Goal: Use online tool/utility

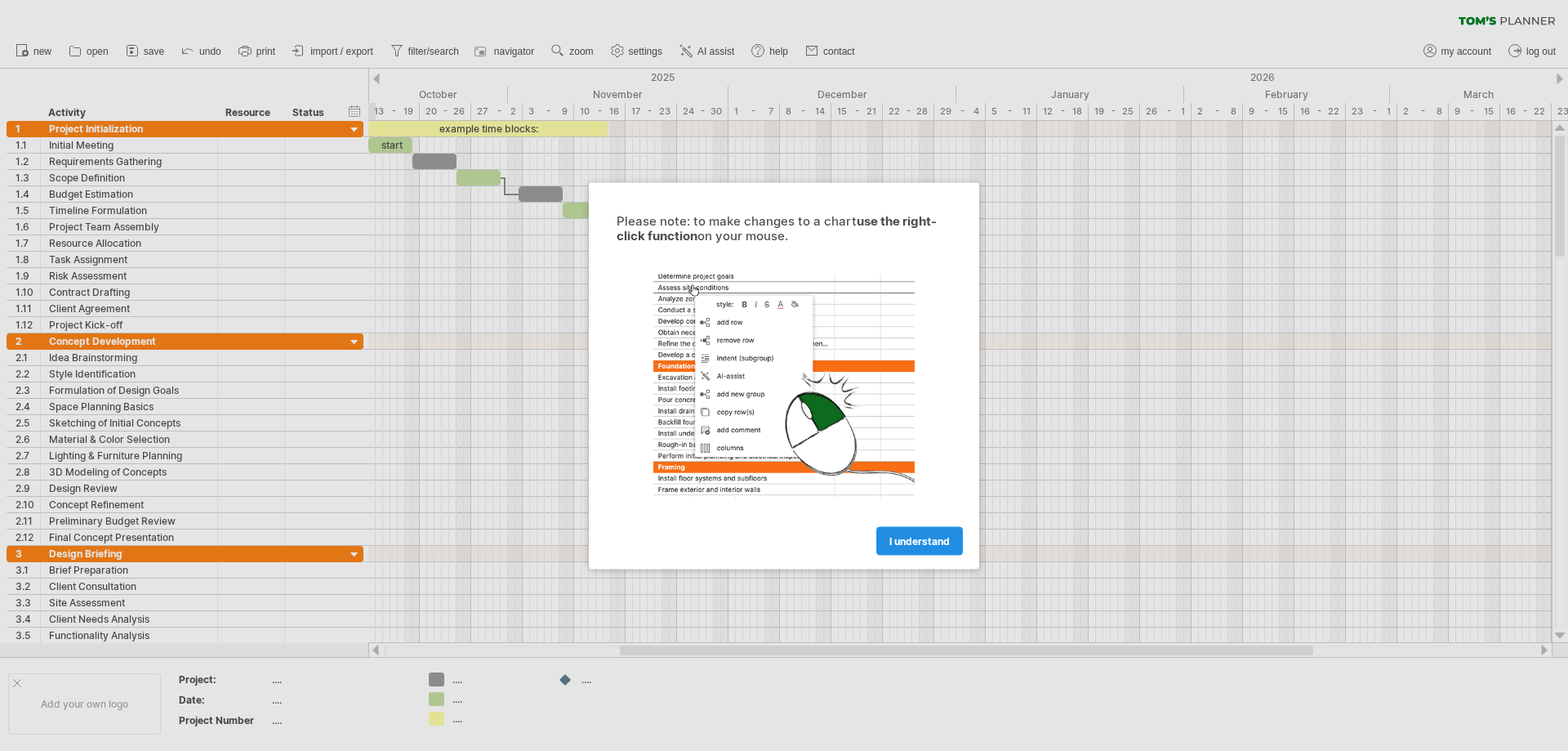
click at [934, 544] on span "I understand" at bounding box center [920, 540] width 60 height 12
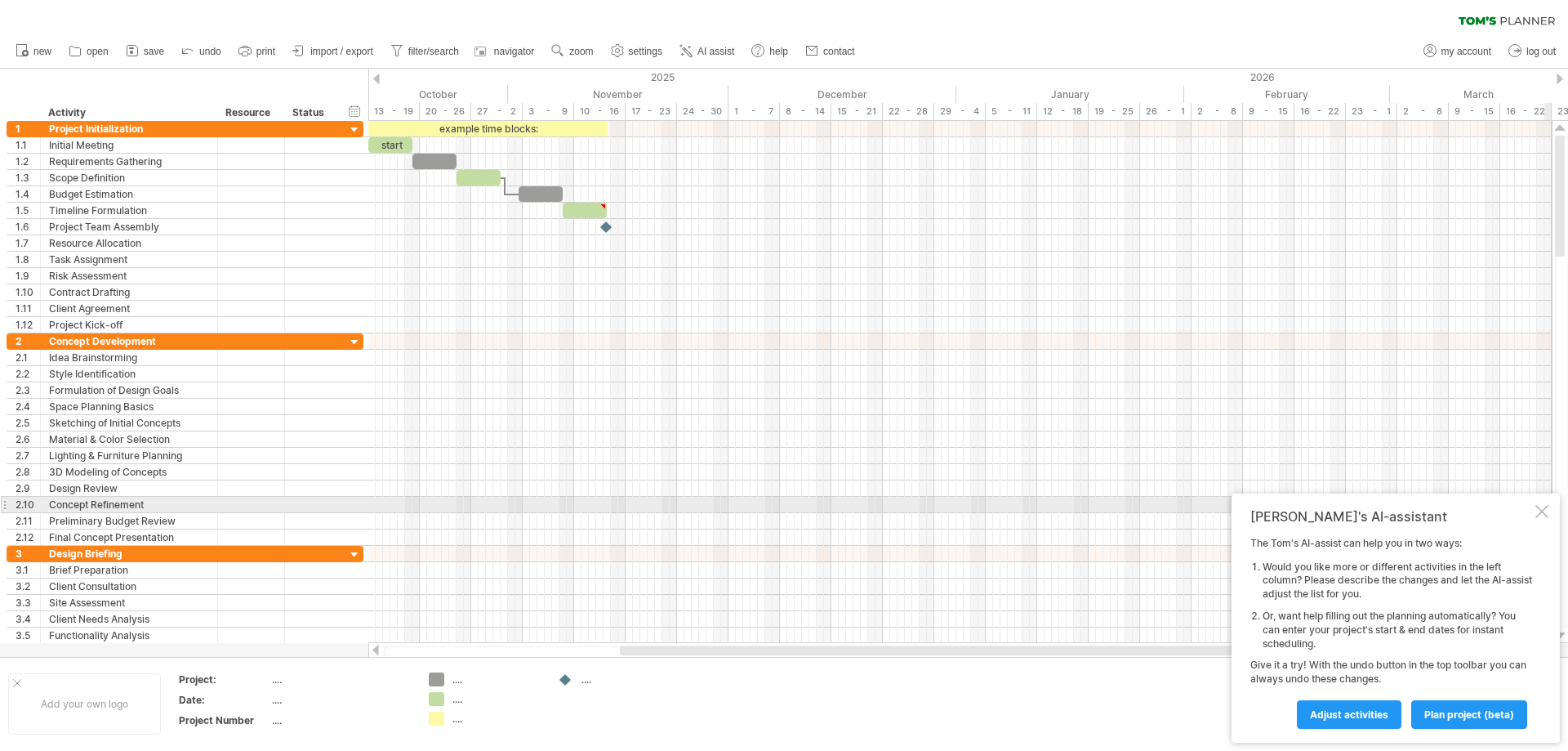
click at [1544, 510] on div at bounding box center [1543, 512] width 13 height 13
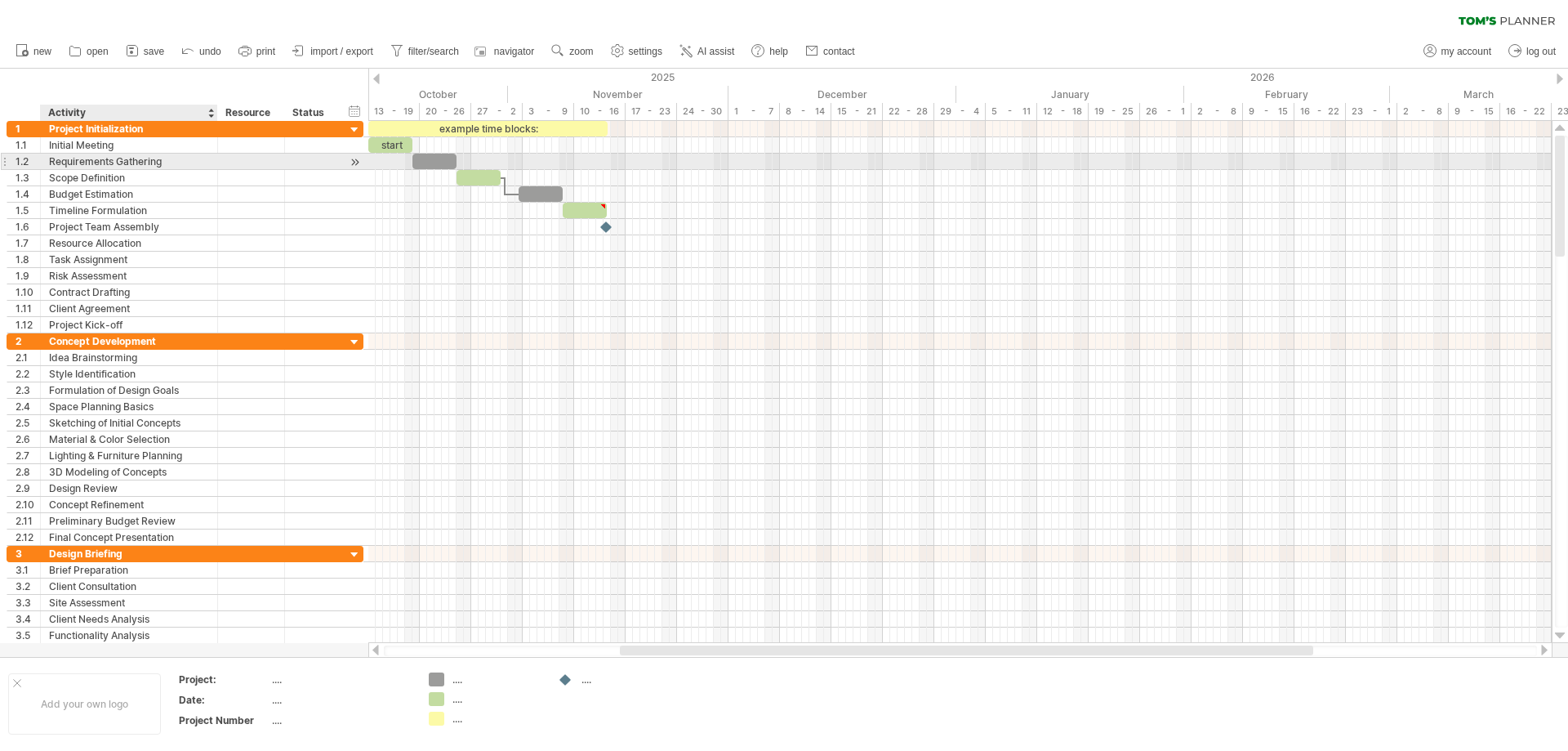
click at [176, 162] on div "Requirements Gathering" at bounding box center [129, 161] width 160 height 16
click at [169, 183] on div "Scope Definition" at bounding box center [129, 178] width 160 height 16
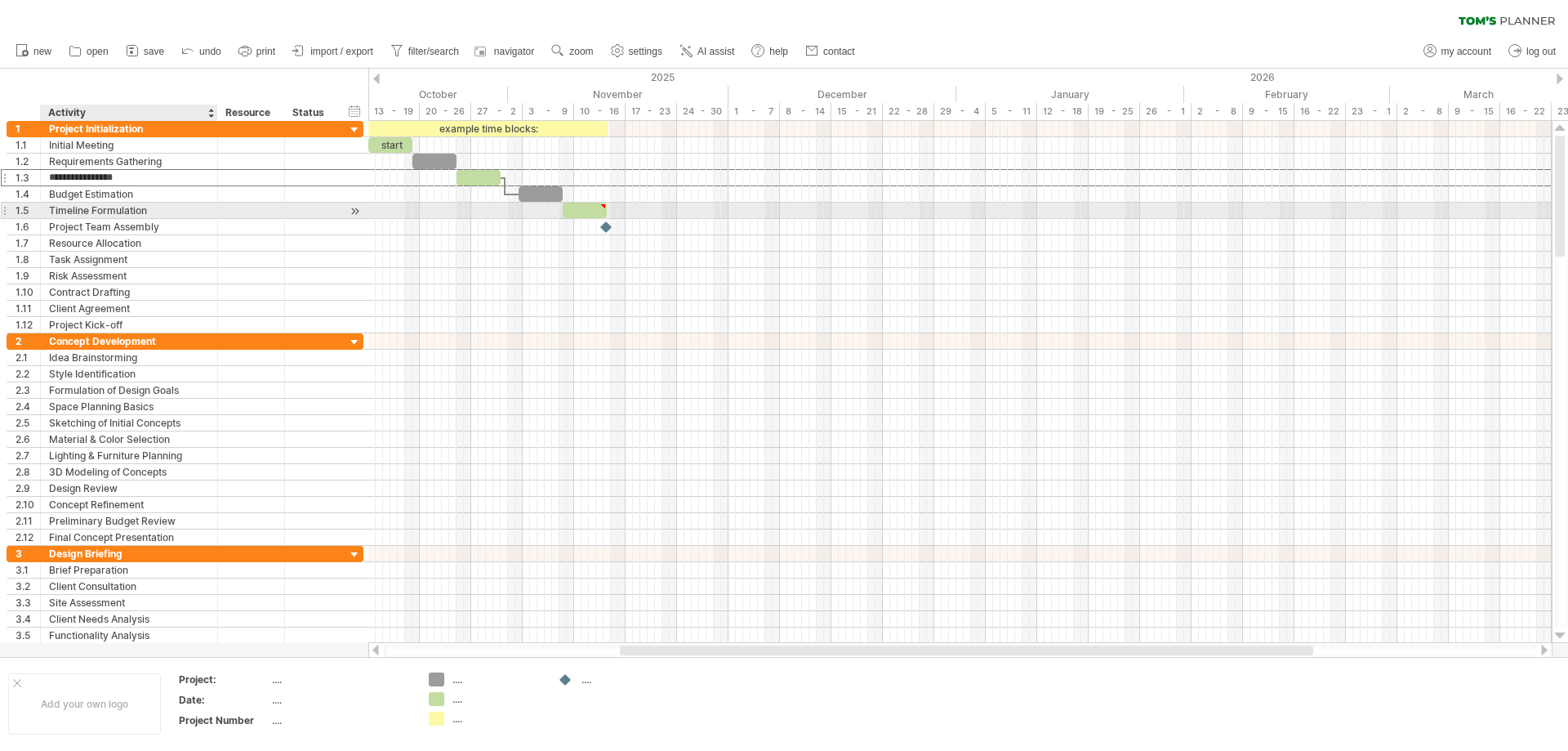
click at [169, 207] on div "Timeline Formulation" at bounding box center [129, 210] width 160 height 16
click at [169, 201] on div "Budget Estimation" at bounding box center [129, 194] width 160 height 16
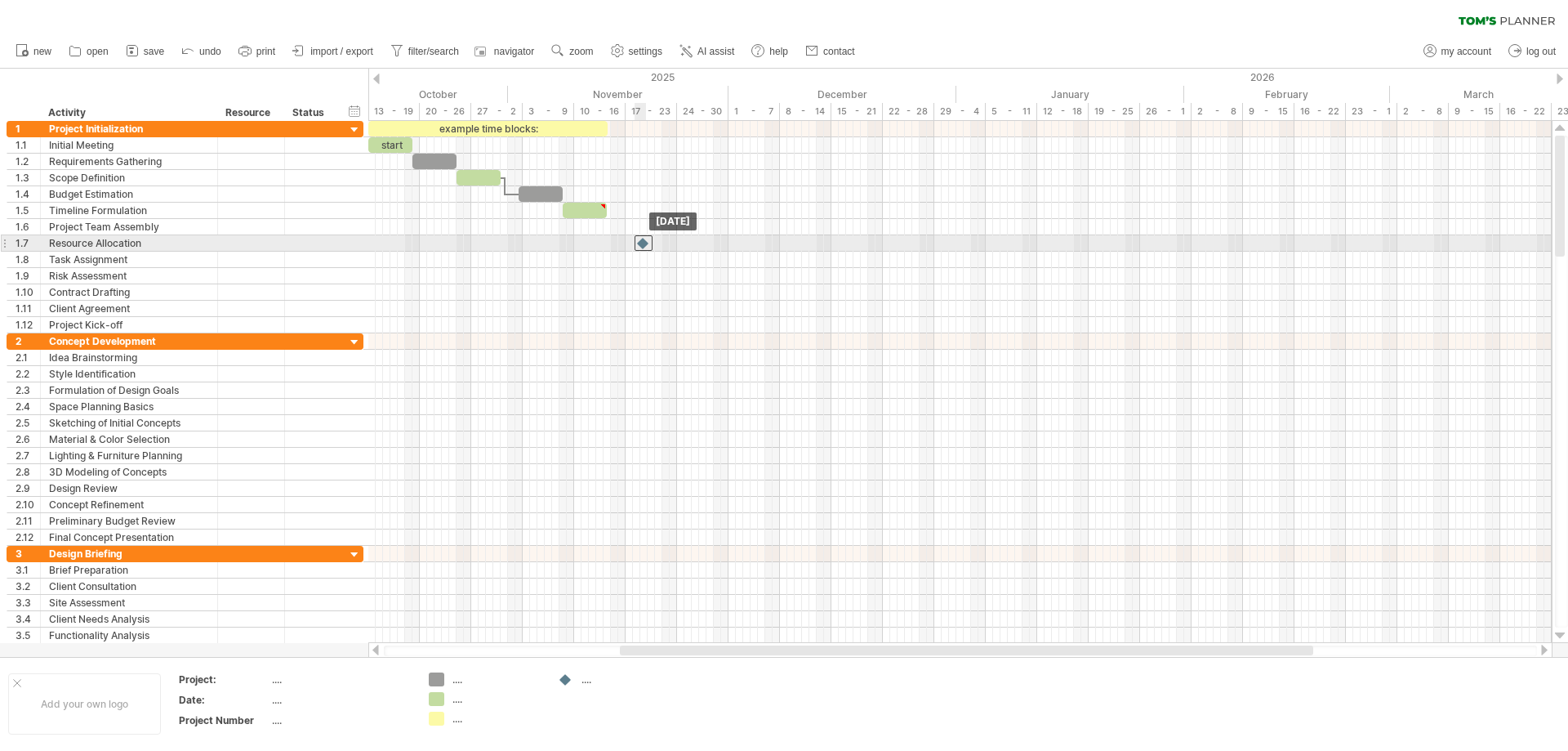
drag, startPoint x: 607, startPoint y: 229, endPoint x: 644, endPoint y: 246, distance: 40.7
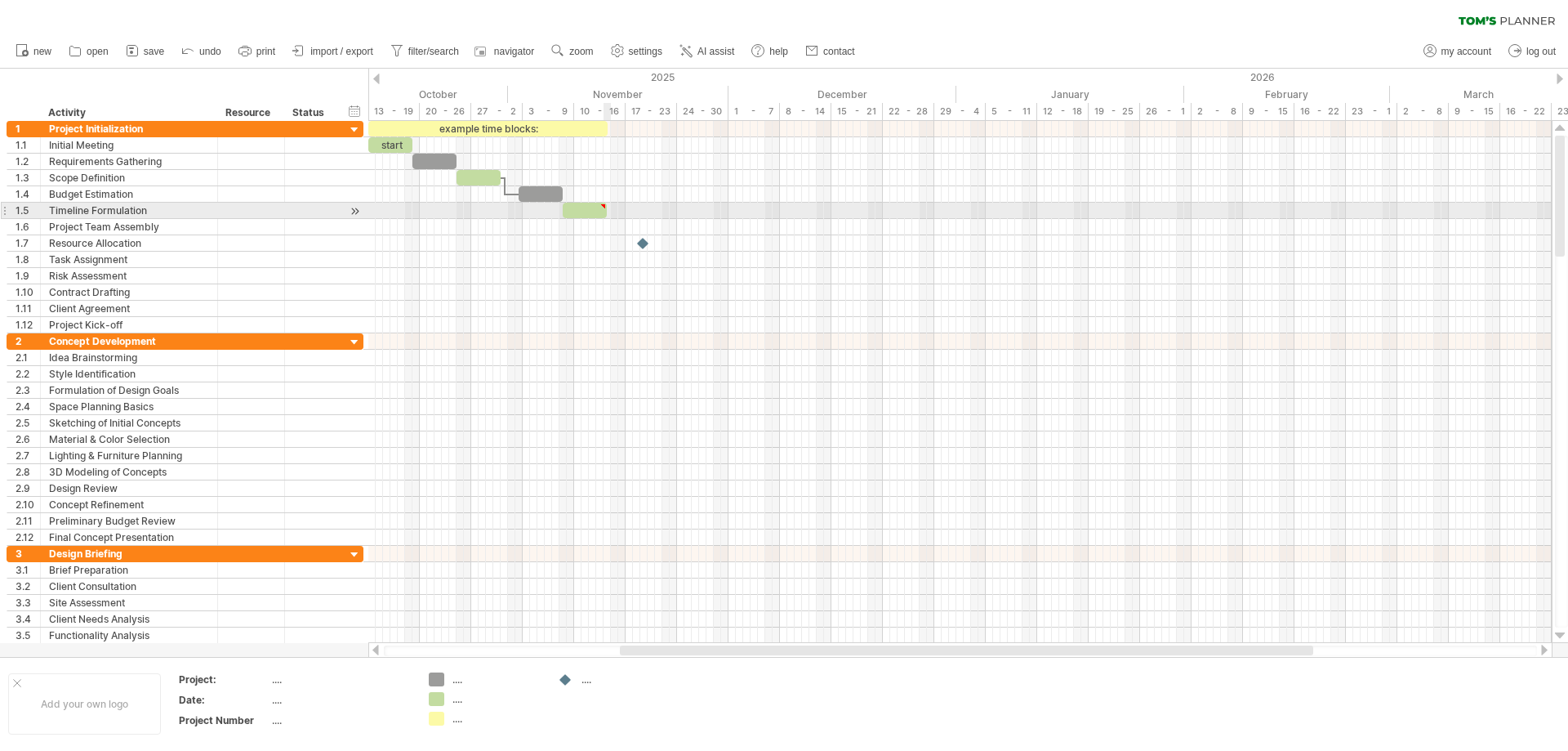
type textarea "**********"
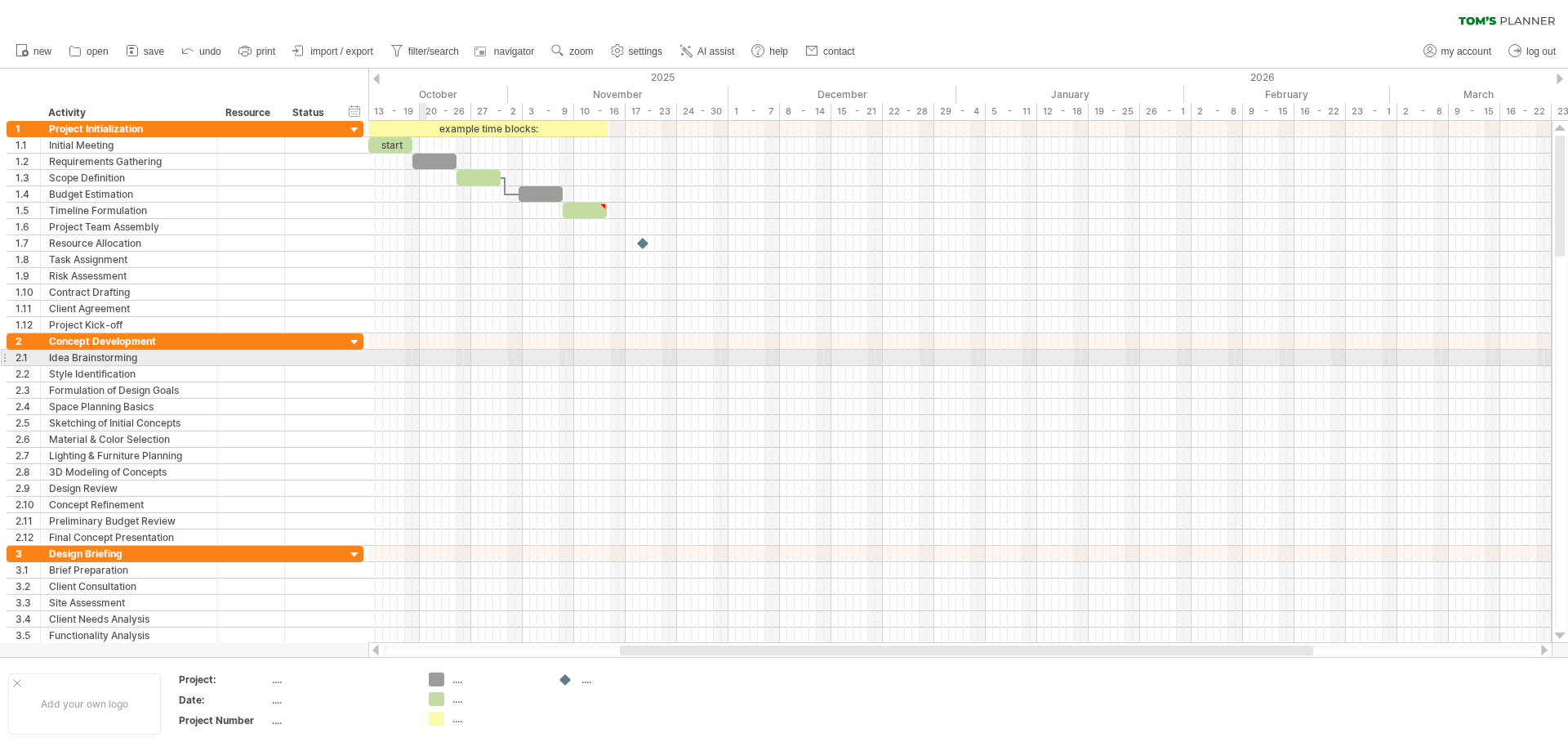
click at [426, 360] on div at bounding box center [960, 358] width 1183 height 16
drag, startPoint x: 394, startPoint y: 146, endPoint x: 404, endPoint y: 345, distance: 199.3
drag, startPoint x: 429, startPoint y: 160, endPoint x: 438, endPoint y: 359, distance: 199.2
